Goal: Transaction & Acquisition: Purchase product/service

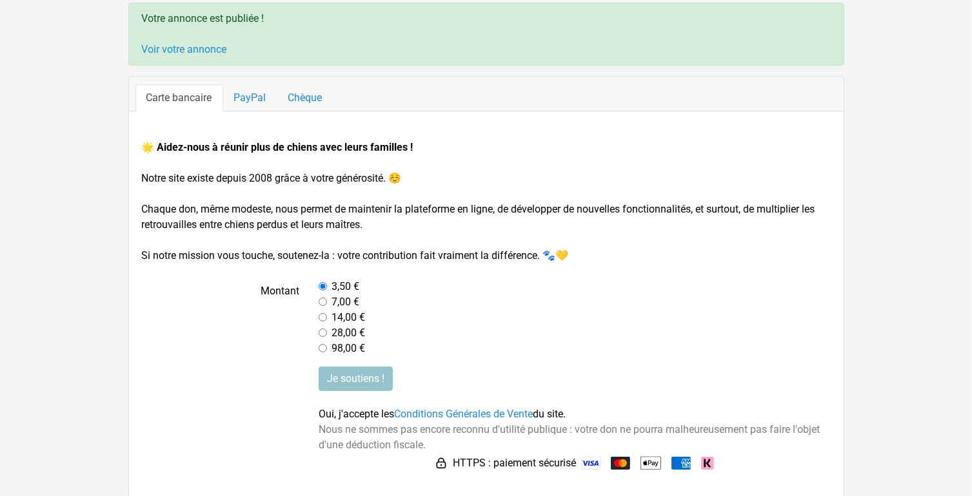
scroll to position [88, 0]
drag, startPoint x: 293, startPoint y: 285, endPoint x: 201, endPoint y: 337, distance: 106.0
click at [201, 338] on label "Montant" at bounding box center [220, 317] width 177 height 77
click at [294, 416] on label at bounding box center [220, 420] width 177 height 107
click at [195, 51] on link "Voir votre annonce" at bounding box center [184, 49] width 85 height 12
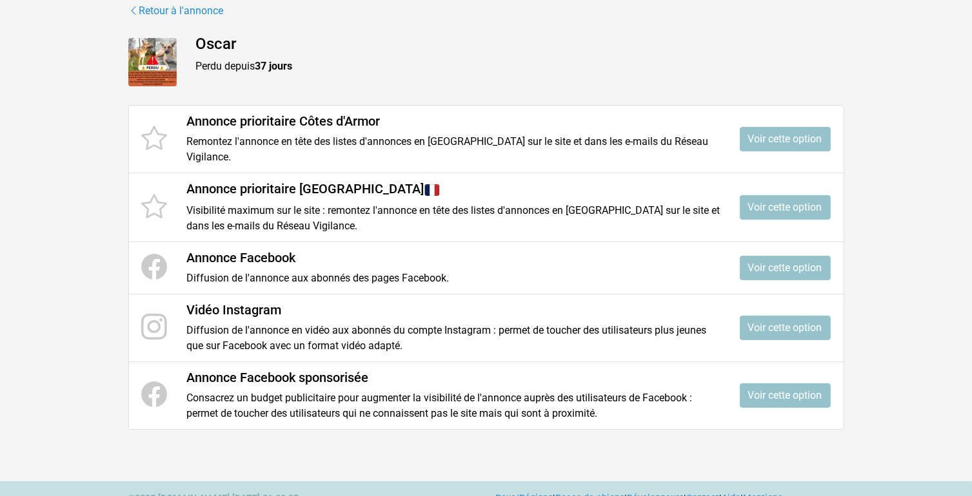
scroll to position [185, 0]
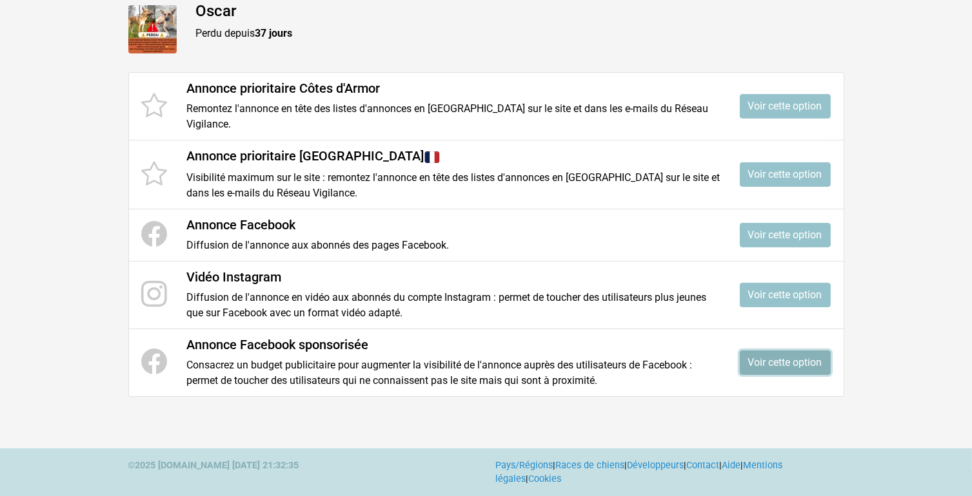
click at [784, 362] on link "Voir cette option" at bounding box center [785, 363] width 91 height 25
click at [812, 233] on link "Voir cette option" at bounding box center [785, 235] width 91 height 25
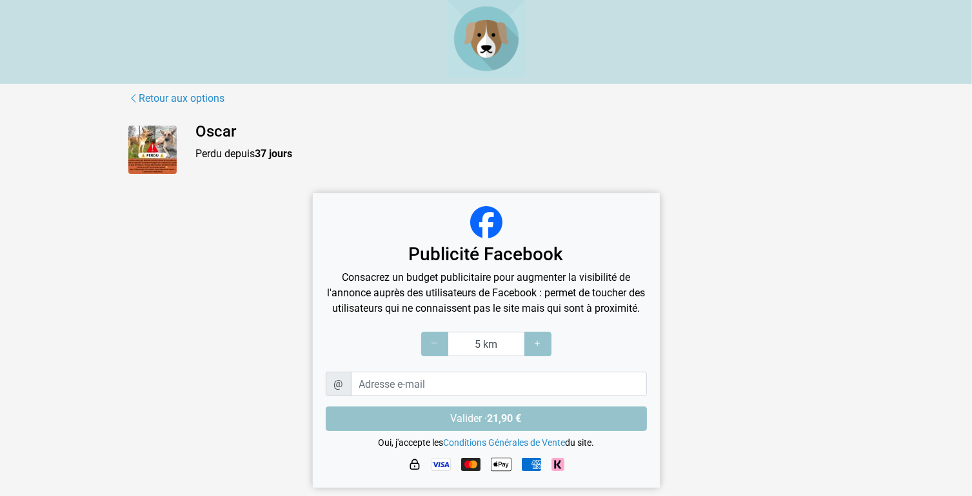
scroll to position [13, 0]
click at [534, 346] on icon at bounding box center [538, 344] width 10 height 12
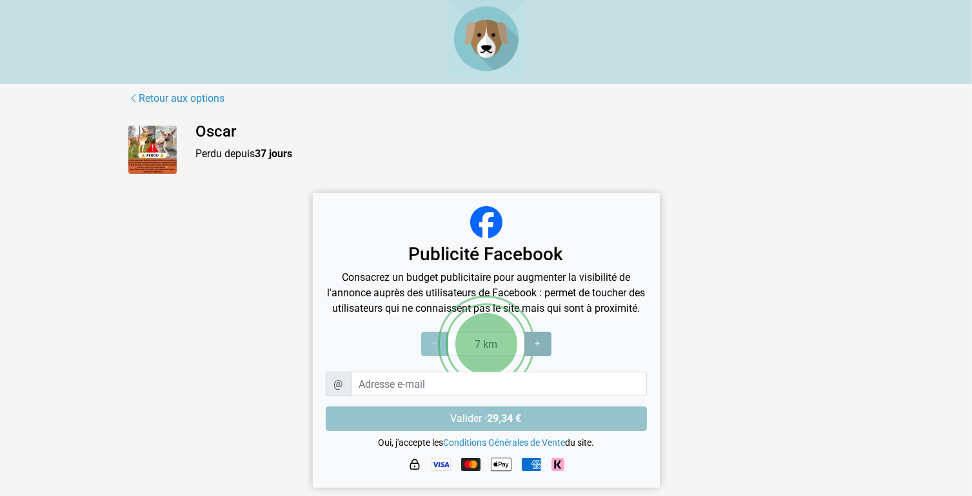
click at [534, 346] on icon at bounding box center [538, 344] width 10 height 12
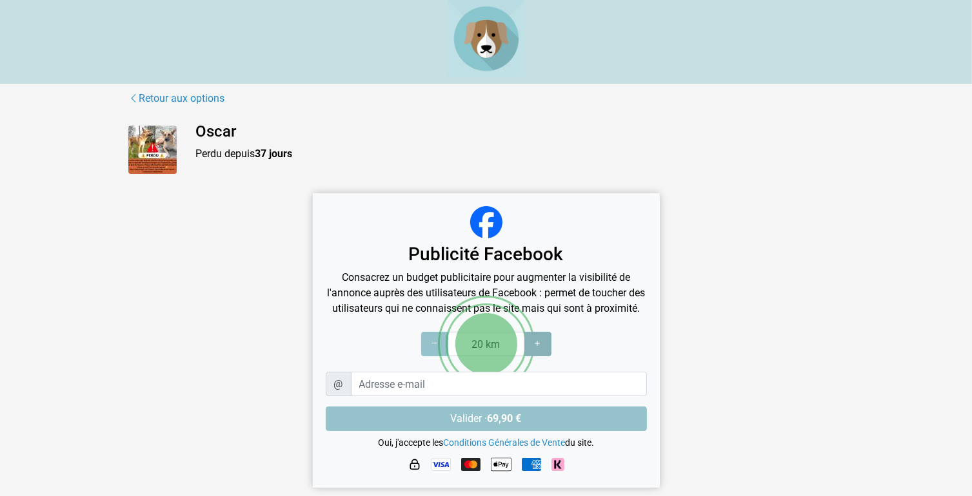
click at [534, 346] on icon at bounding box center [538, 344] width 10 height 12
click at [534, 347] on icon at bounding box center [538, 344] width 10 height 12
type input "40 km"
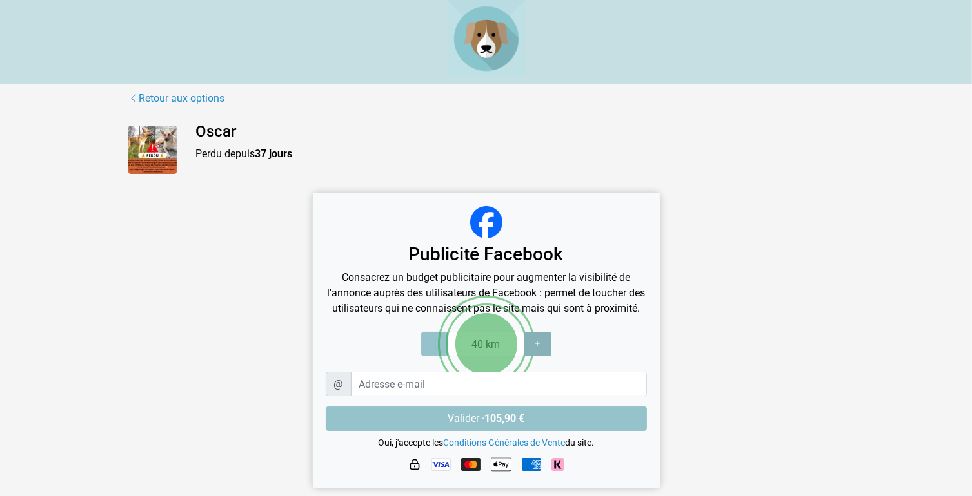
click at [534, 347] on icon at bounding box center [538, 344] width 10 height 12
